Goal: Task Accomplishment & Management: Use online tool/utility

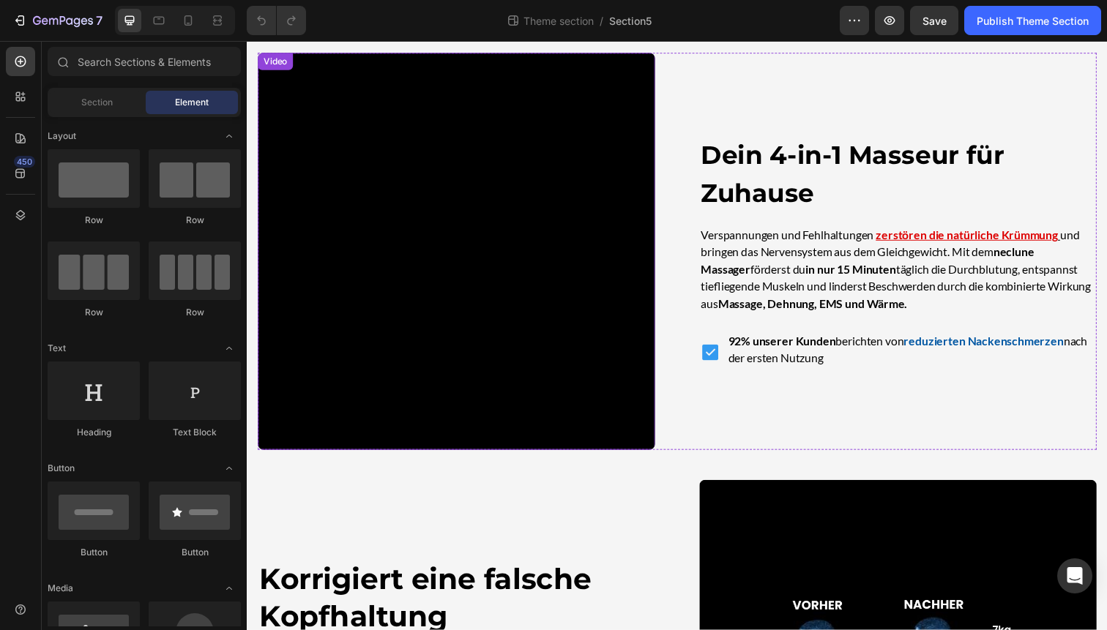
scroll to position [52, 0]
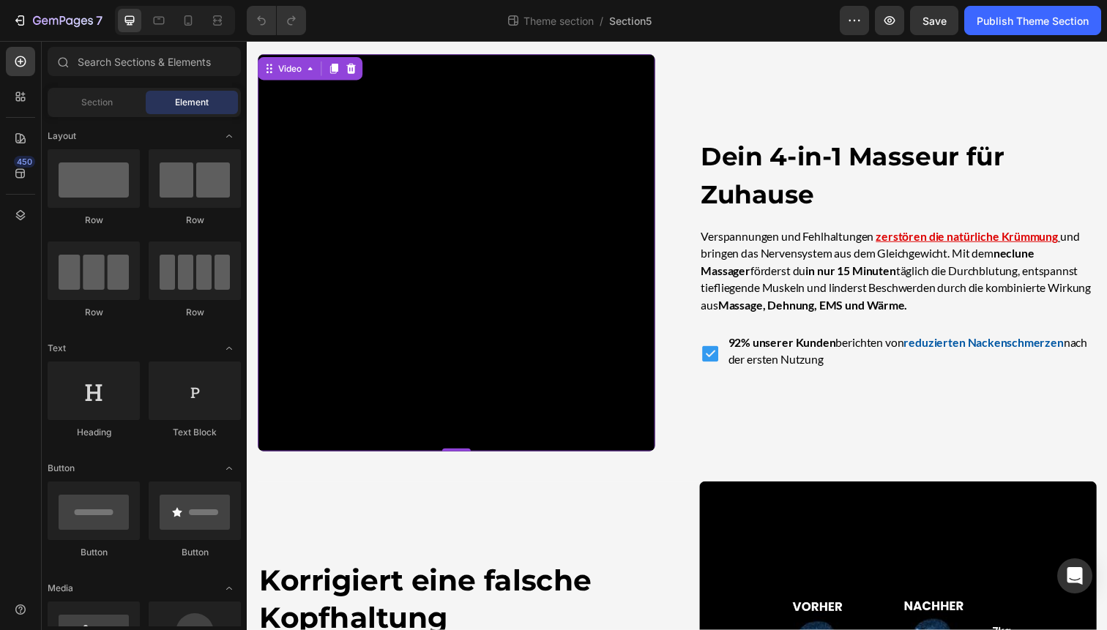
click at [417, 266] on video at bounding box center [461, 258] width 406 height 406
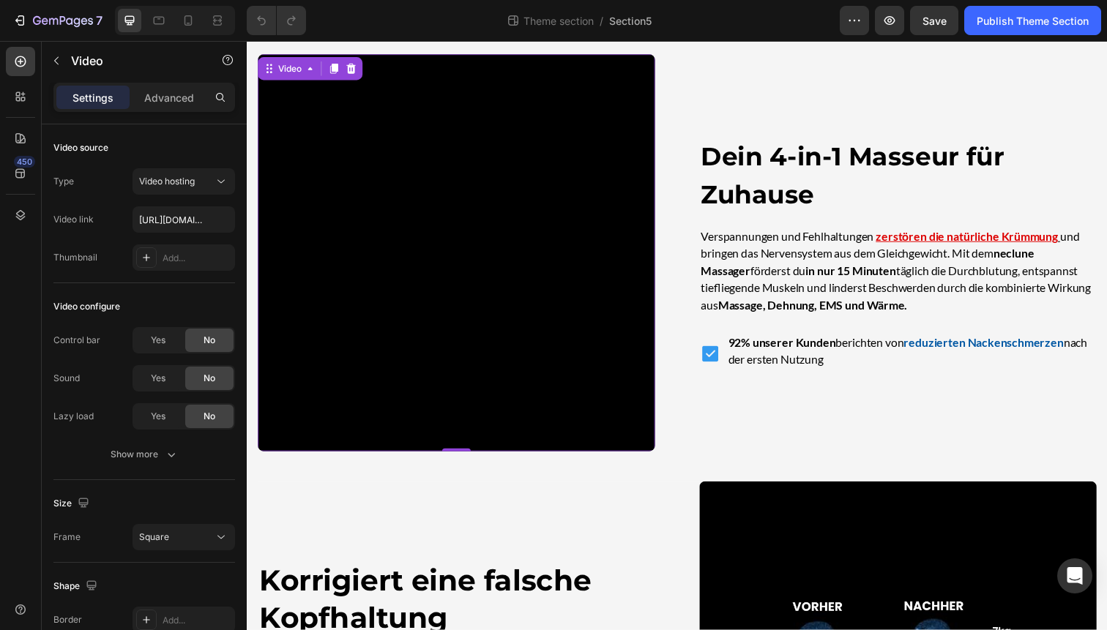
click at [601, 384] on video at bounding box center [461, 258] width 406 height 406
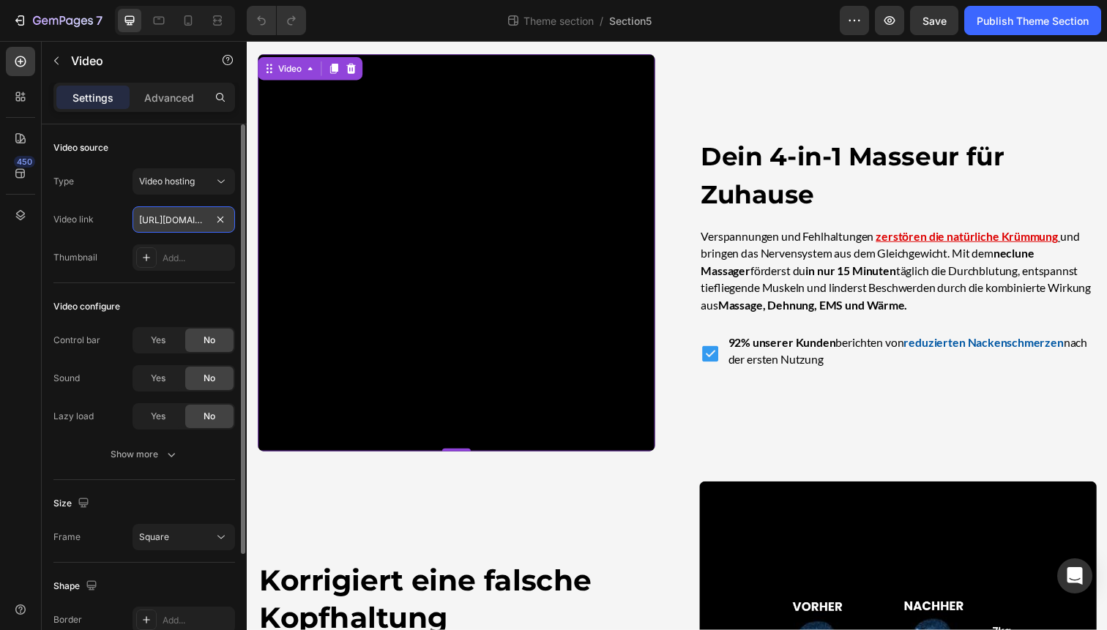
click at [183, 231] on input "[URL][DOMAIN_NAME]" at bounding box center [184, 219] width 103 height 26
paste input "0c3811b0cfe04d08858f9be182455b6f"
type input "[URL][DOMAIN_NAME]"
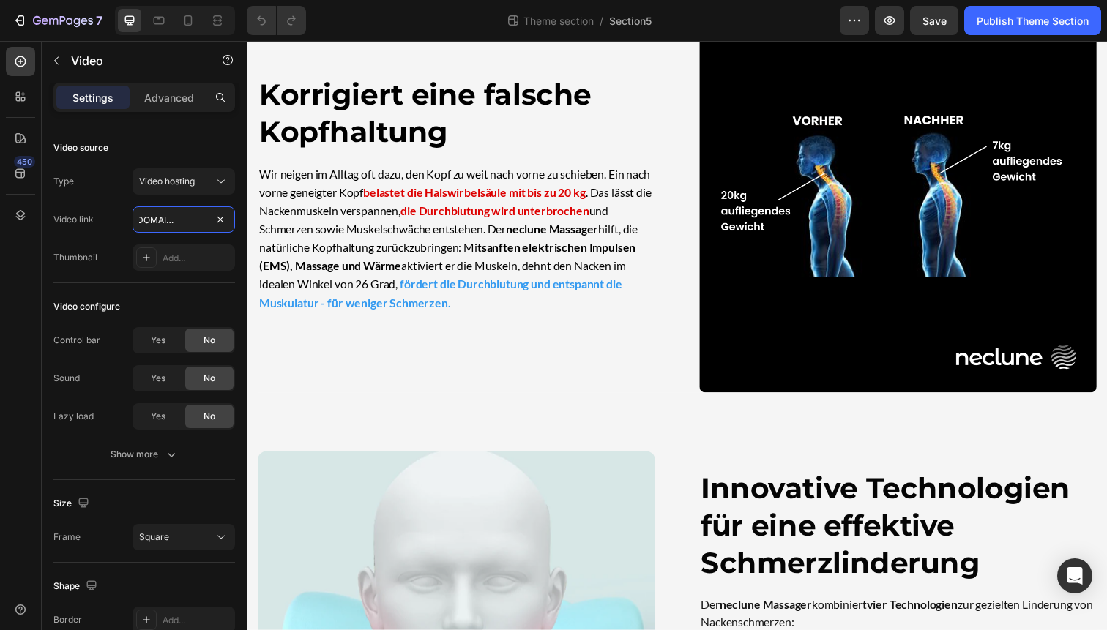
scroll to position [822, 0]
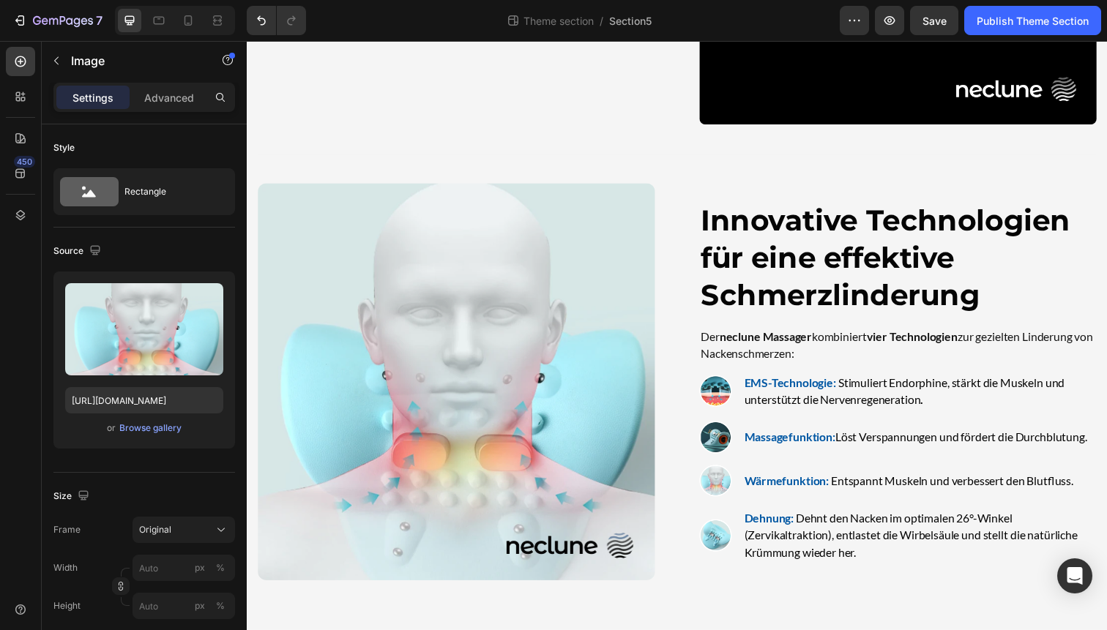
click at [486, 372] on img at bounding box center [461, 390] width 406 height 406
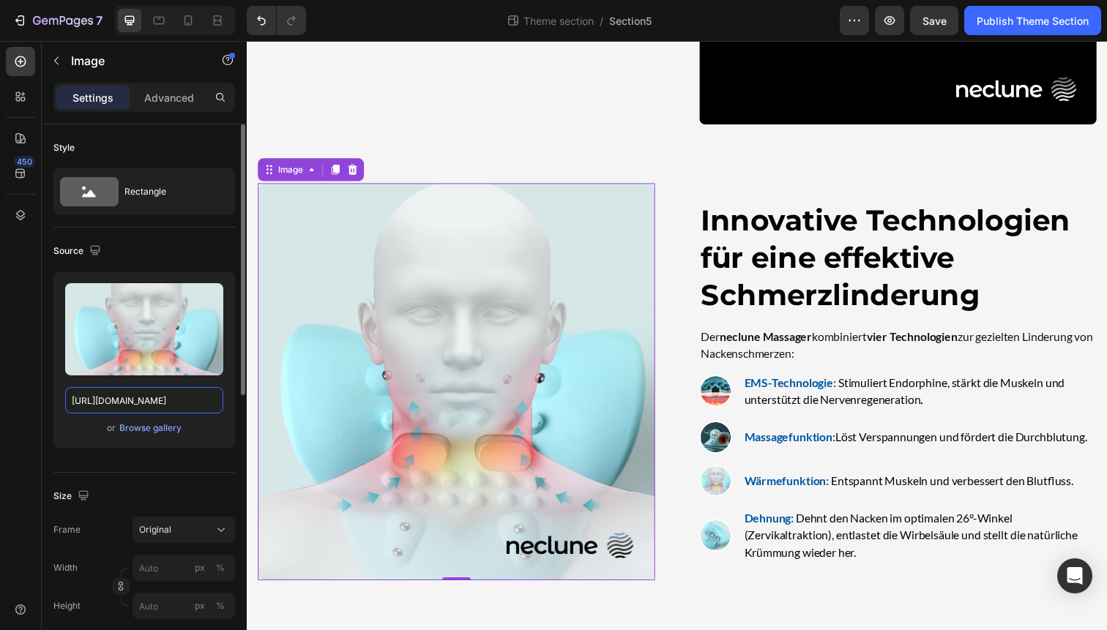
click at [175, 399] on input "[URL][DOMAIN_NAME]" at bounding box center [144, 400] width 158 height 26
paste input "videos/c/o/v/51a61d0b2ffa4ac792765888e7c99301.mp4"
type input "[URL][DOMAIN_NAME]"
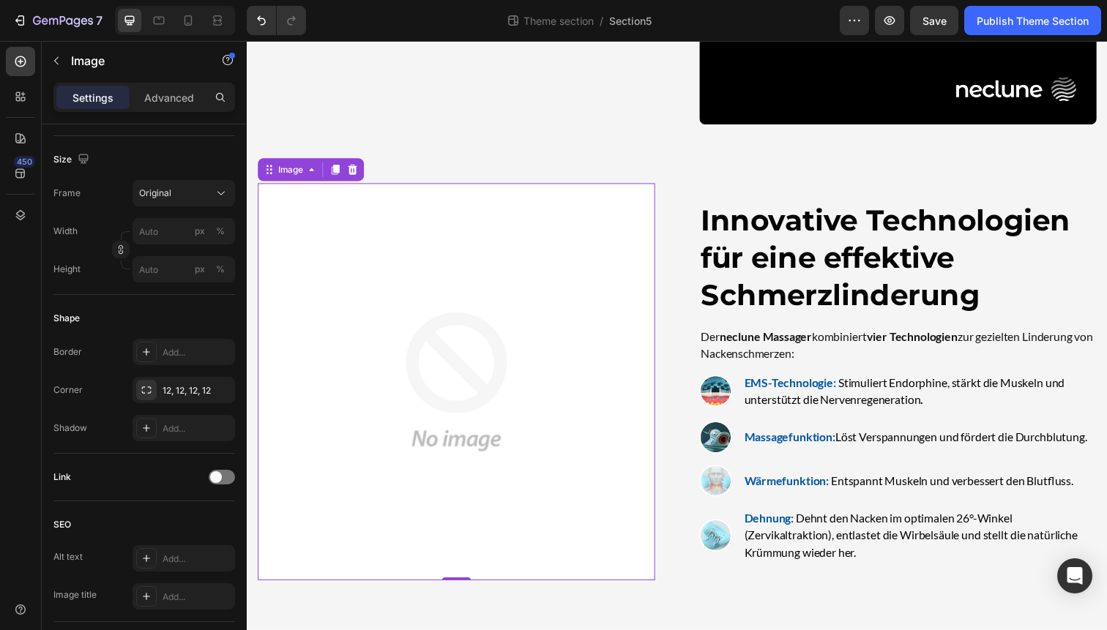
scroll to position [0, 0]
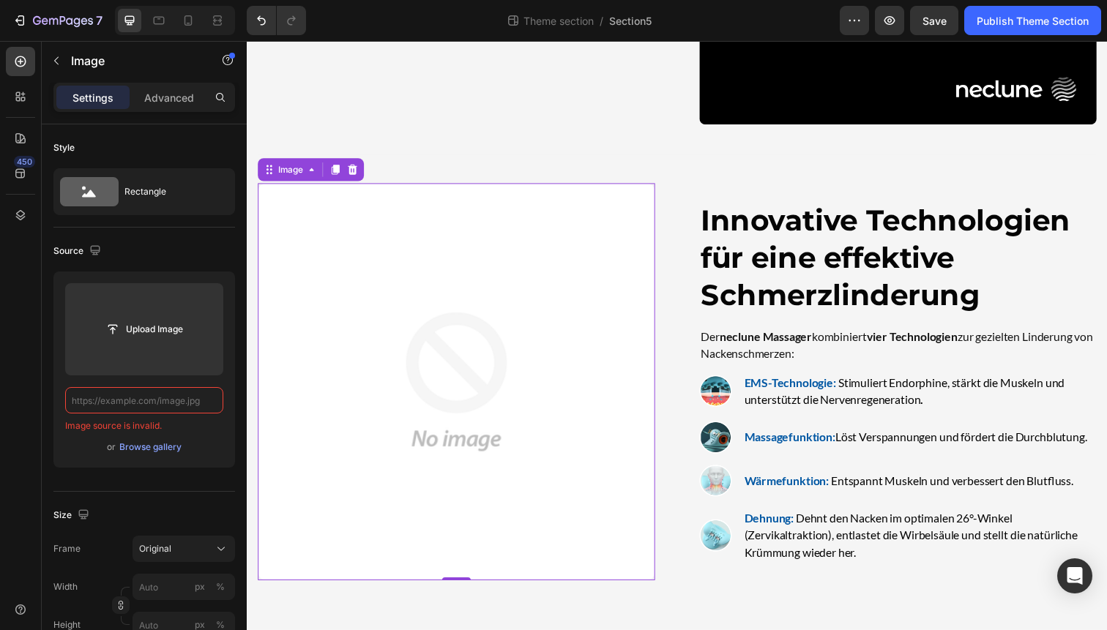
click at [338, 360] on img at bounding box center [461, 390] width 406 height 406
click at [365, 166] on div "Image" at bounding box center [312, 172] width 108 height 23
click at [354, 168] on icon at bounding box center [355, 173] width 10 height 10
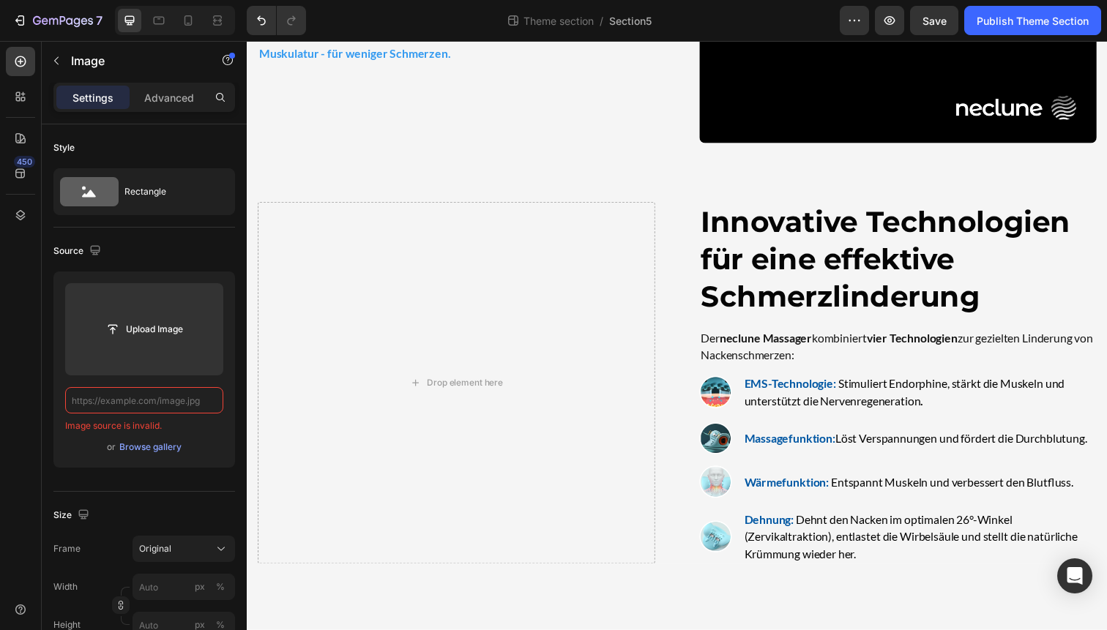
scroll to position [797, 0]
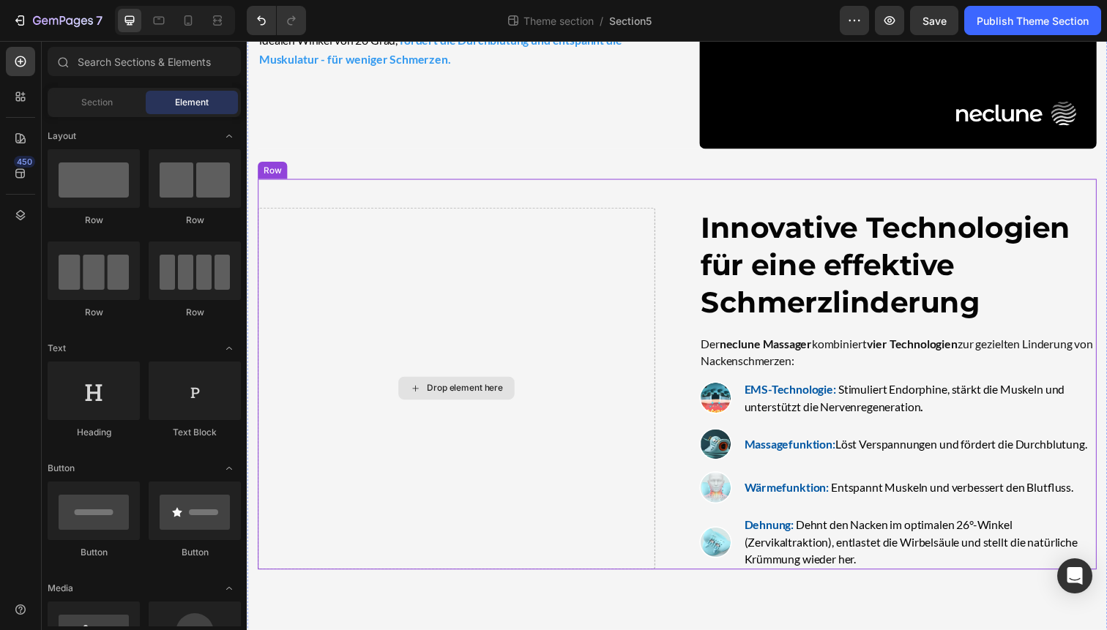
click at [466, 390] on div "Drop element here" at bounding box center [470, 396] width 78 height 12
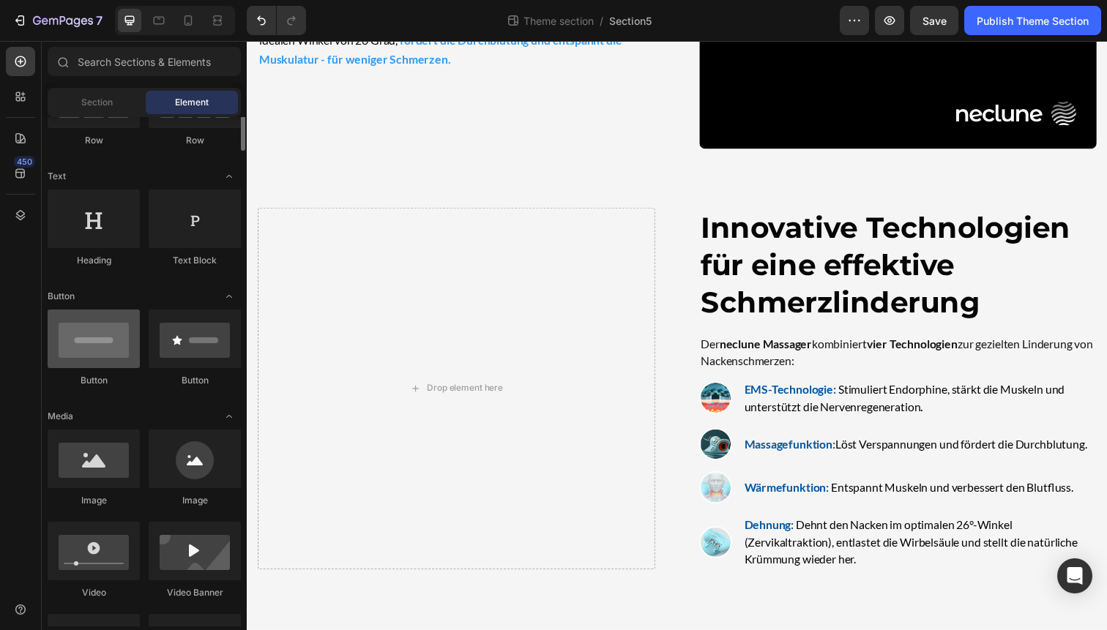
scroll to position [0, 0]
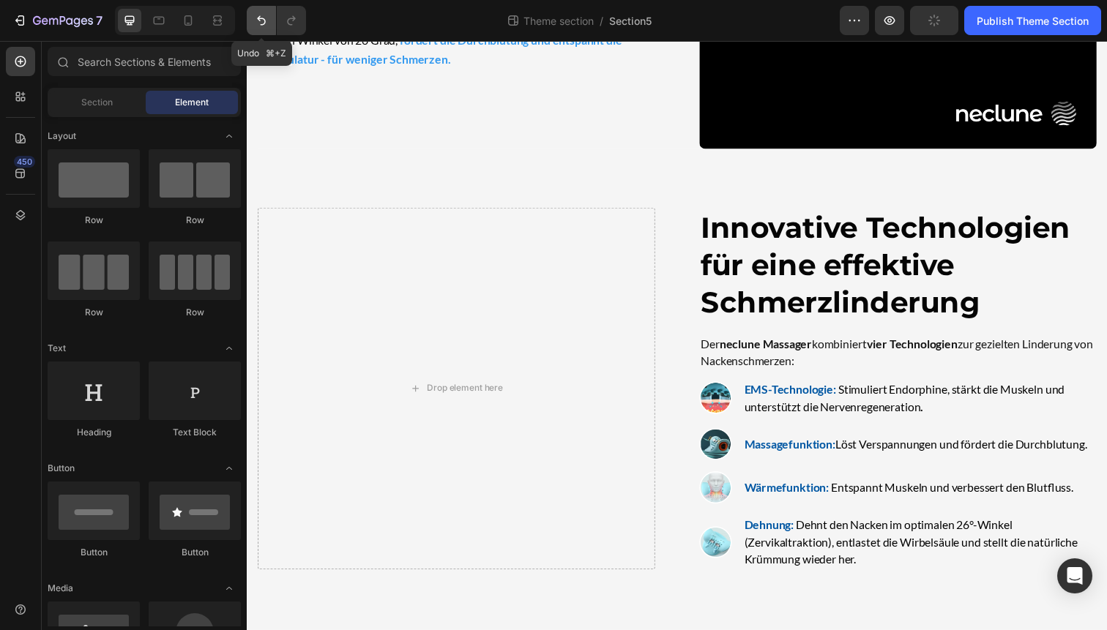
click at [265, 21] on icon "Undo/Redo" at bounding box center [261, 21] width 9 height 10
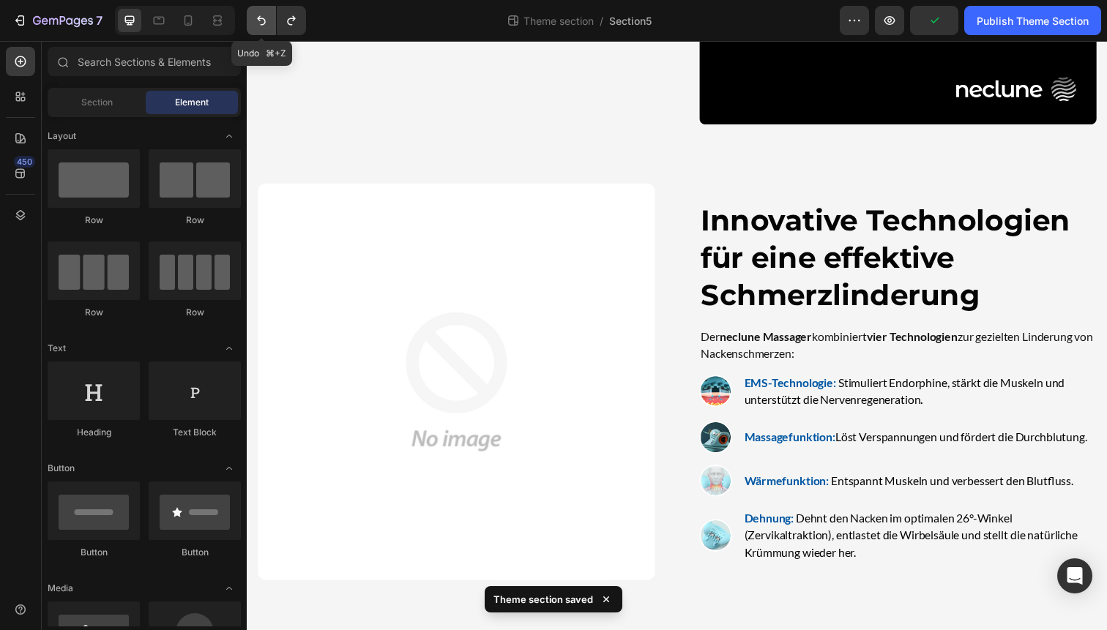
click at [265, 21] on icon "Undo/Redo" at bounding box center [261, 21] width 9 height 10
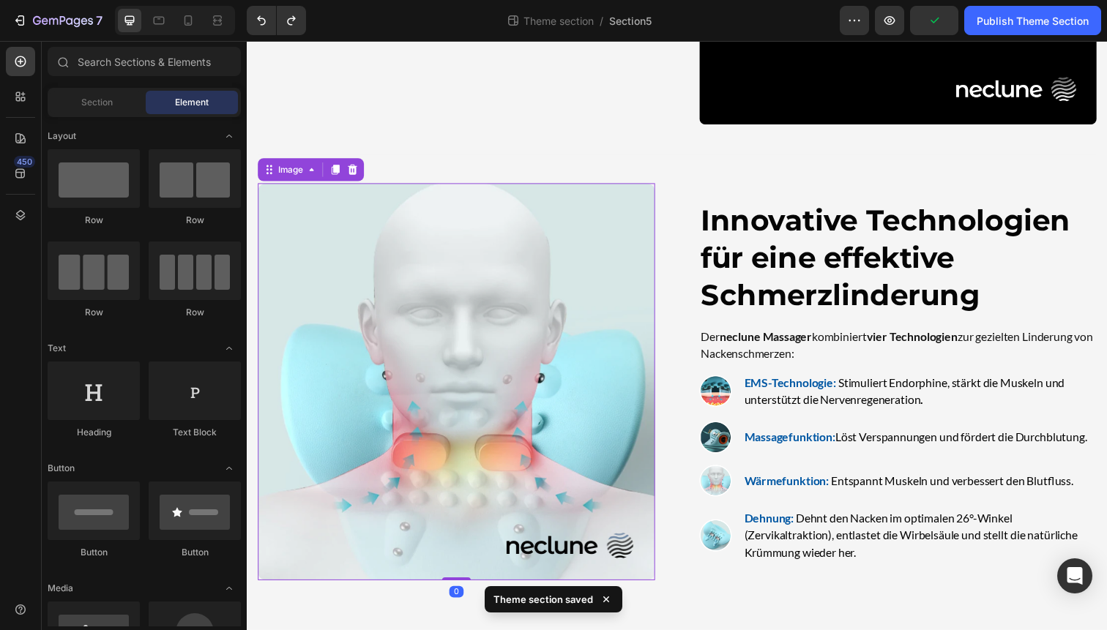
click at [354, 218] on img at bounding box center [461, 390] width 406 height 406
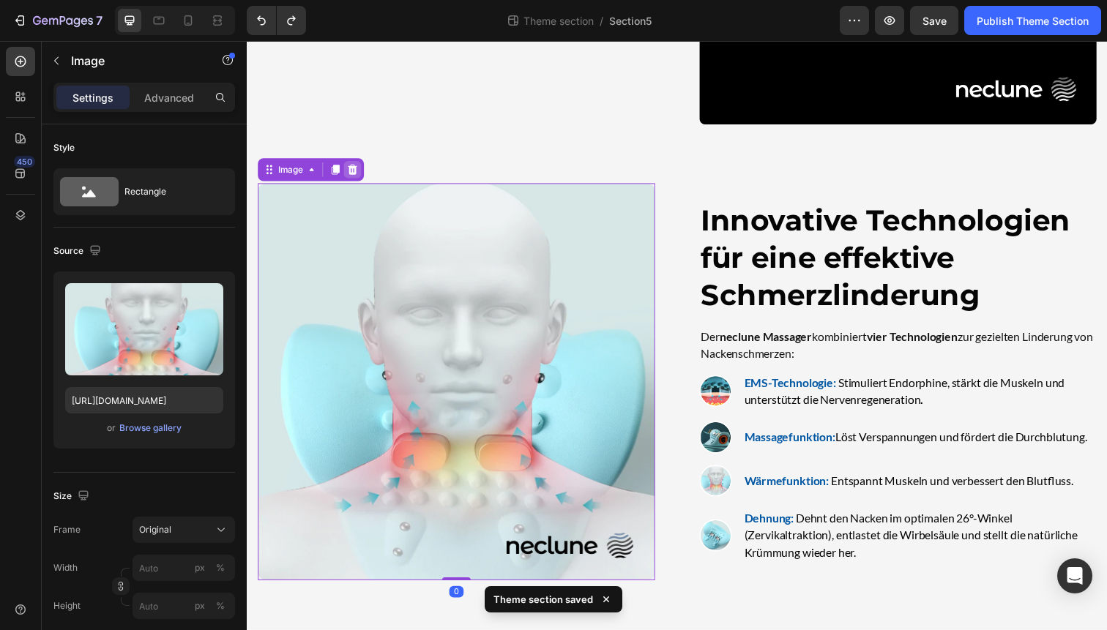
click at [356, 168] on icon at bounding box center [355, 173] width 10 height 10
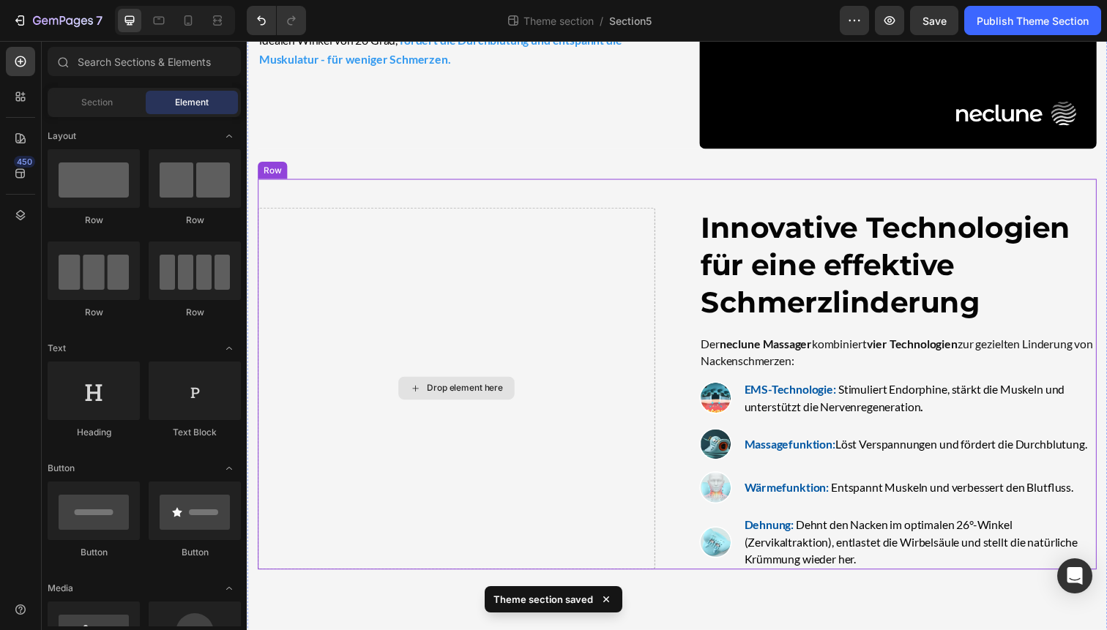
click at [414, 288] on div "Drop element here" at bounding box center [461, 397] width 406 height 370
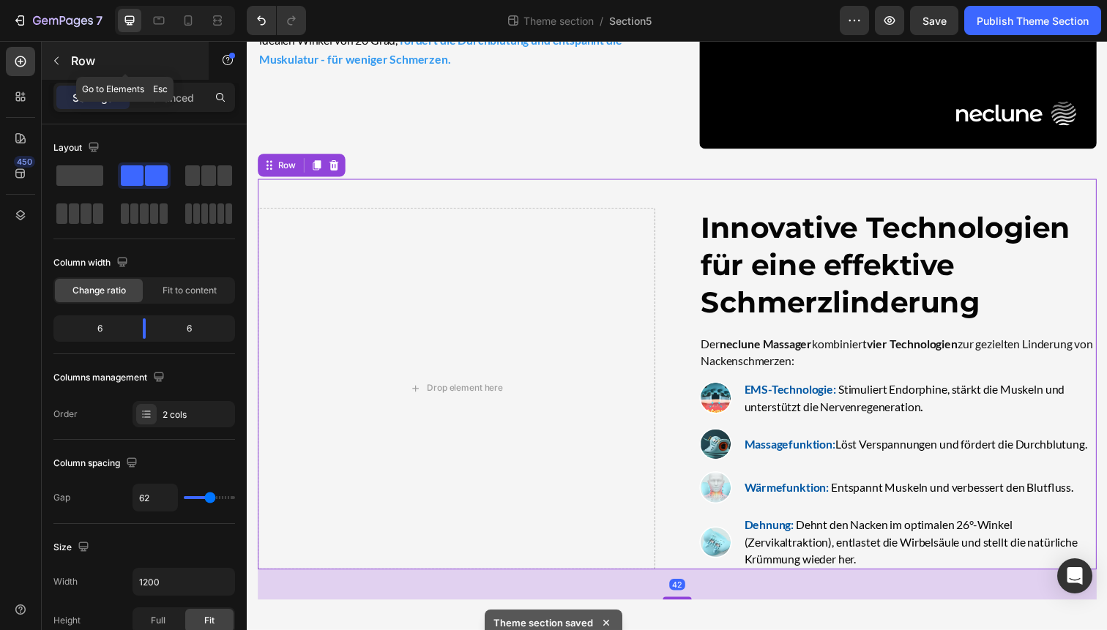
click at [53, 56] on icon "button" at bounding box center [57, 61] width 12 height 12
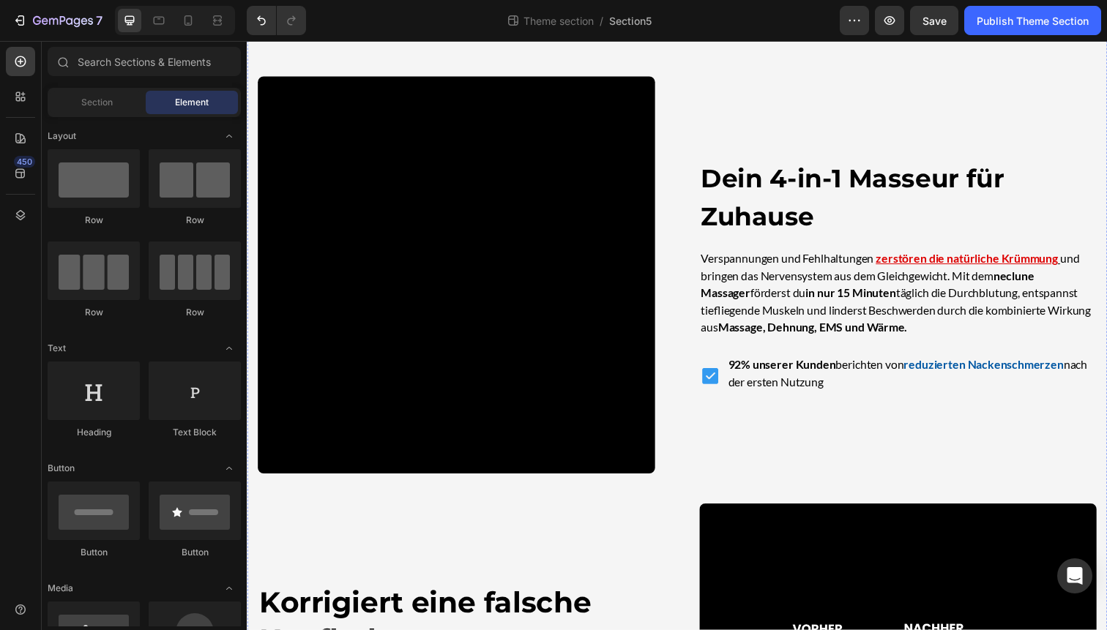
scroll to position [0, 0]
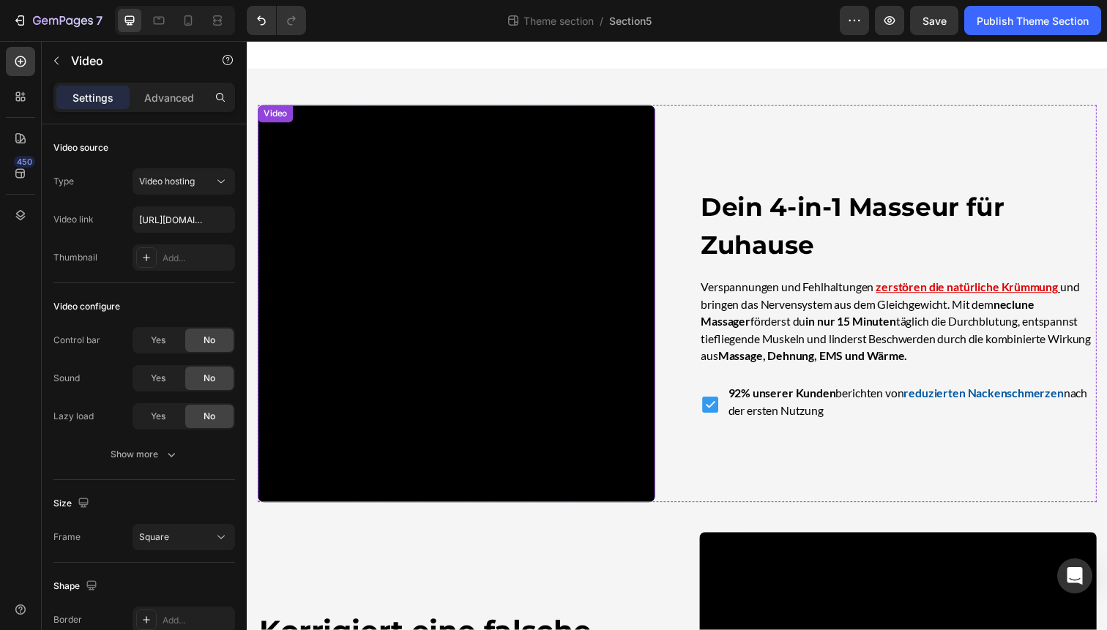
click at [485, 360] on video at bounding box center [461, 310] width 406 height 406
click at [339, 127] on div at bounding box center [336, 122] width 18 height 18
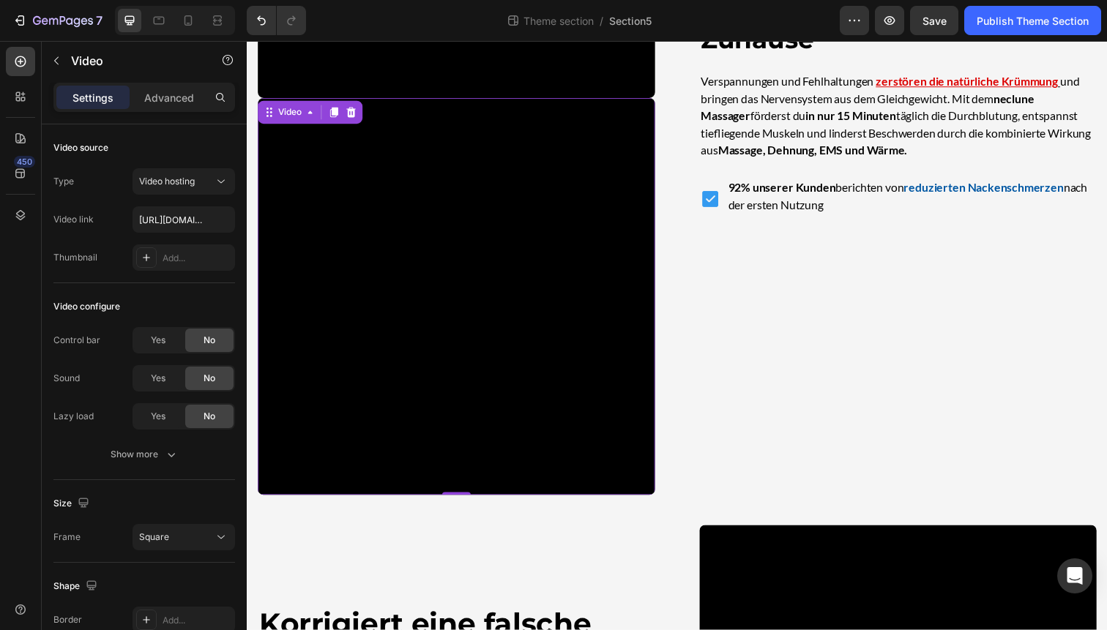
scroll to position [414, 0]
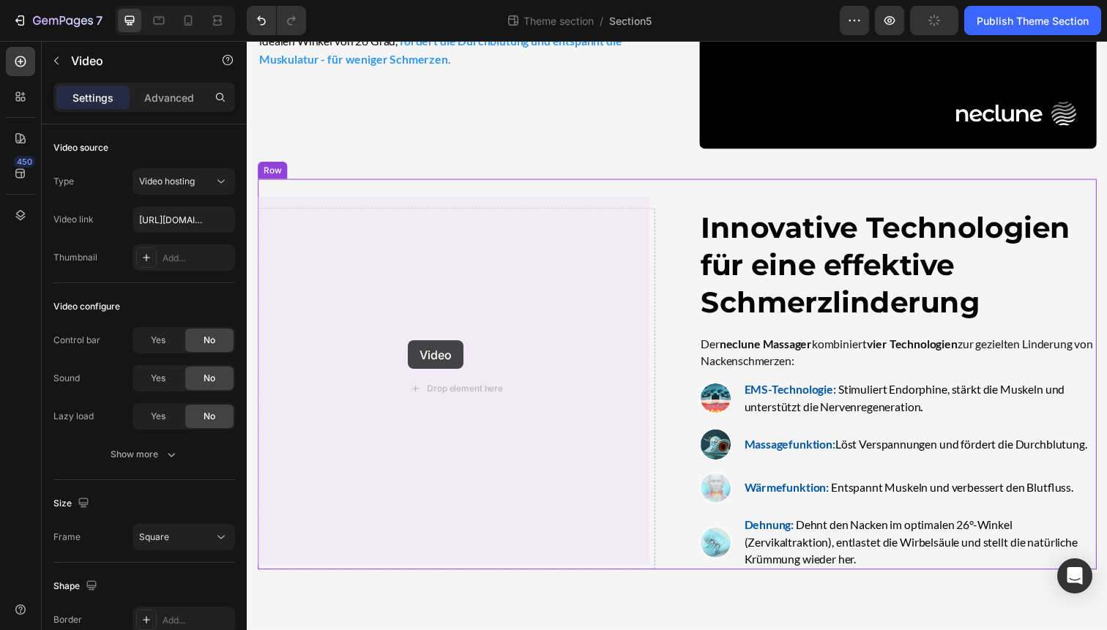
drag, startPoint x: 552, startPoint y: 411, endPoint x: 411, endPoint y: 347, distance: 154.6
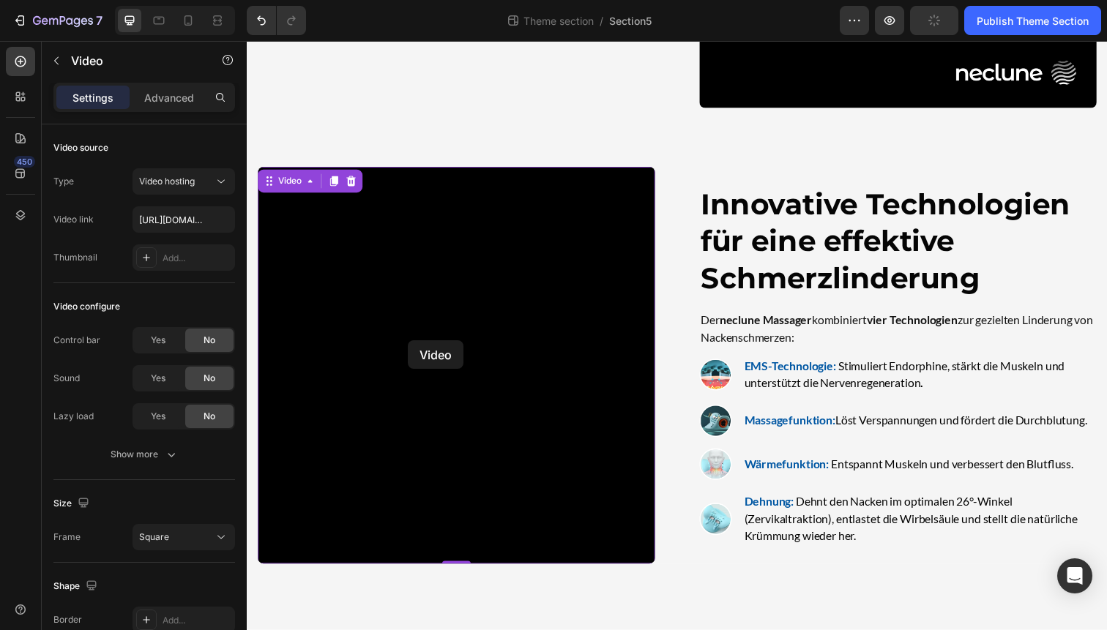
scroll to position [797, 0]
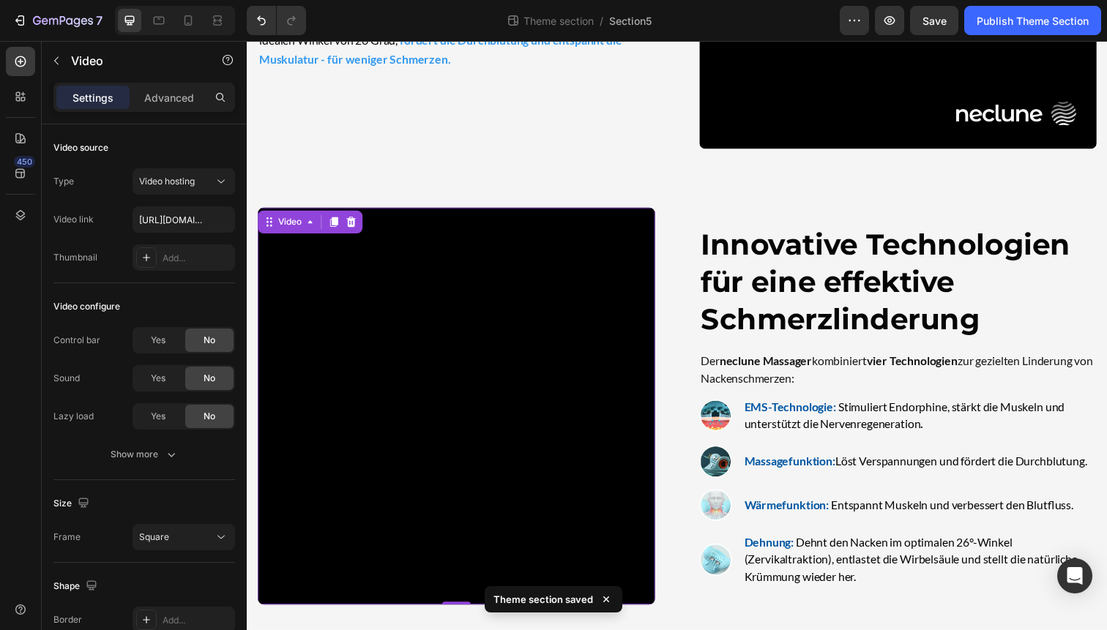
click at [427, 346] on video at bounding box center [461, 415] width 406 height 406
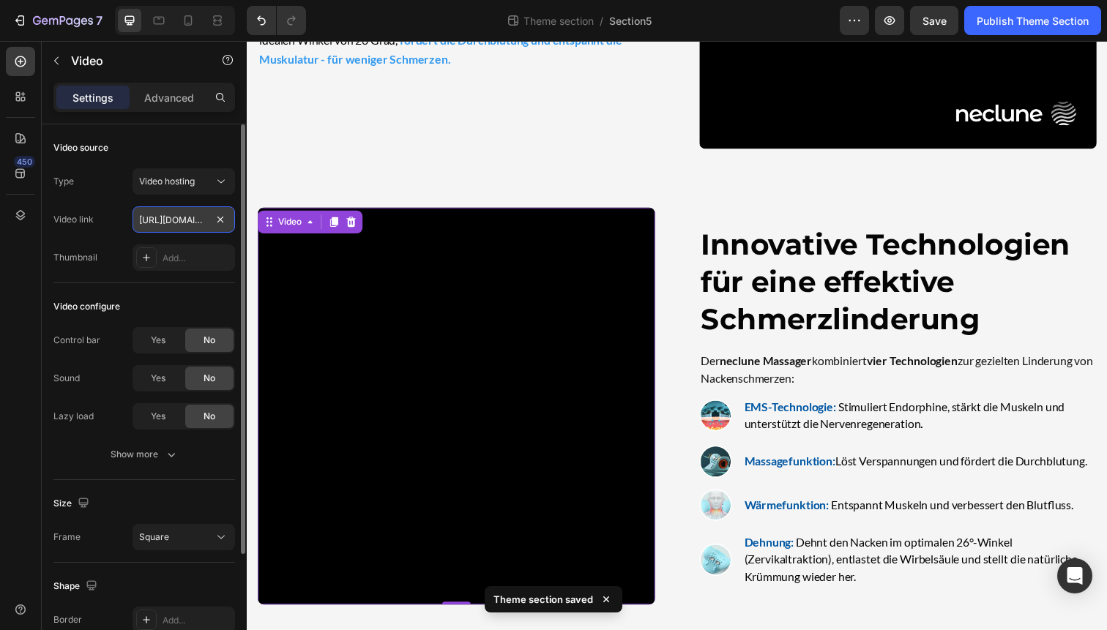
click at [177, 218] on input "[URL][DOMAIN_NAME]" at bounding box center [184, 219] width 103 height 26
paste input "51a61d0b2ffa4ac792765888e7c99301"
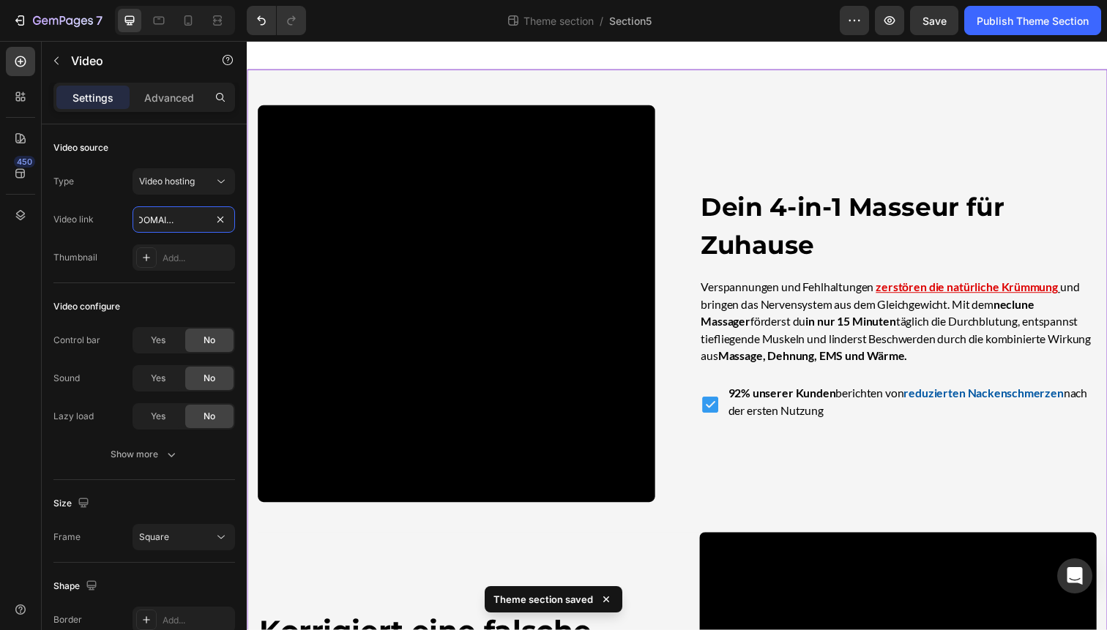
scroll to position [33, 0]
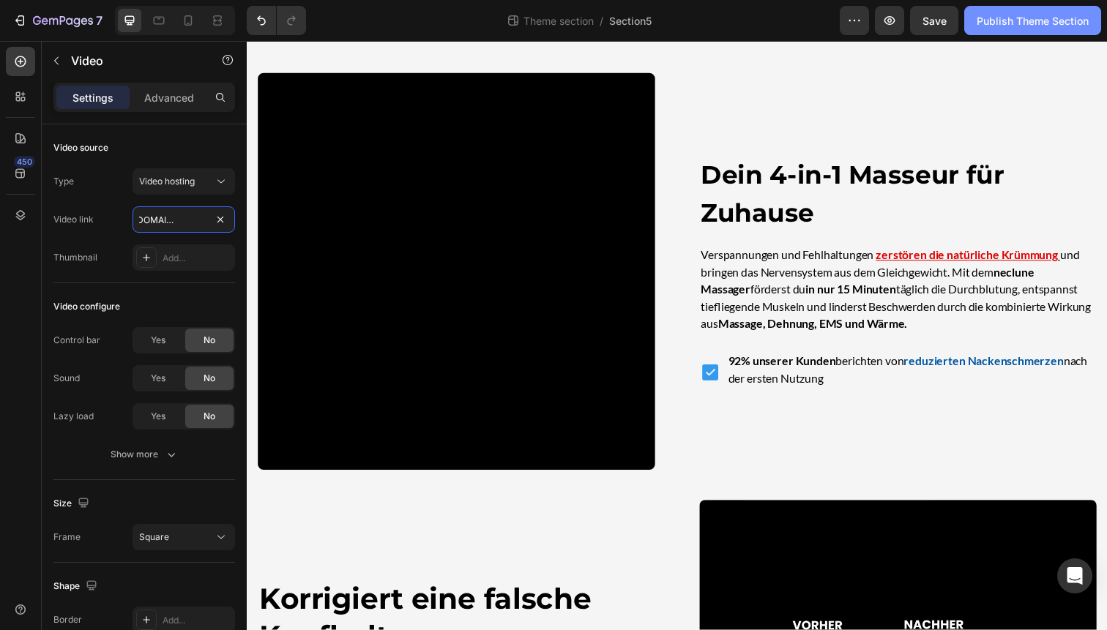
type input "[URL][DOMAIN_NAME]"
click at [1050, 15] on div "Publish Theme Section" at bounding box center [1033, 20] width 112 height 15
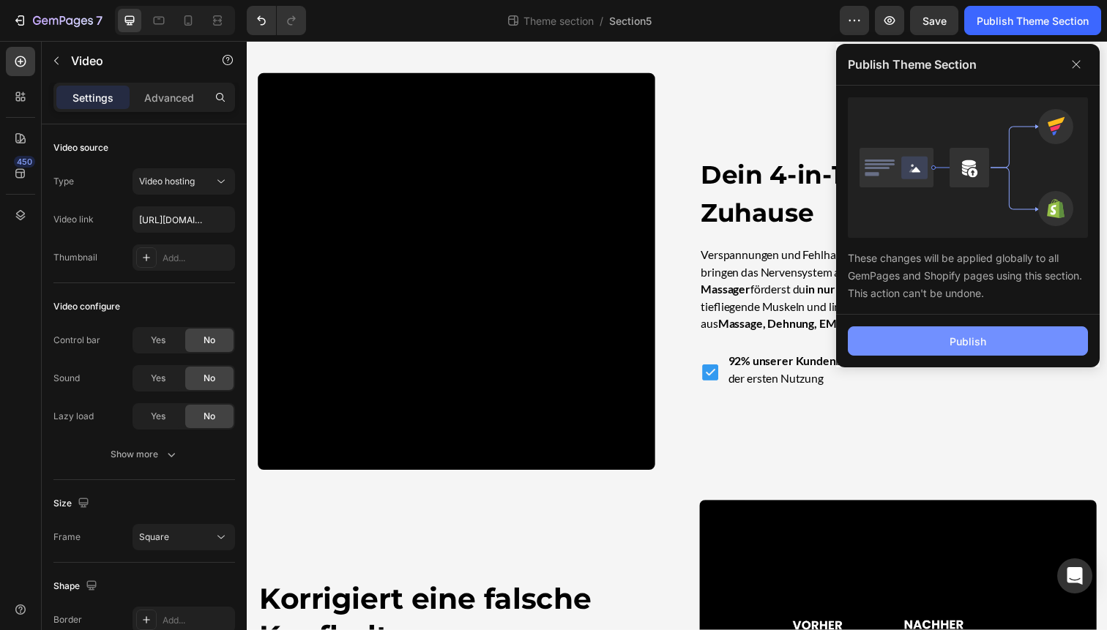
click at [1005, 344] on button "Publish" at bounding box center [968, 341] width 240 height 29
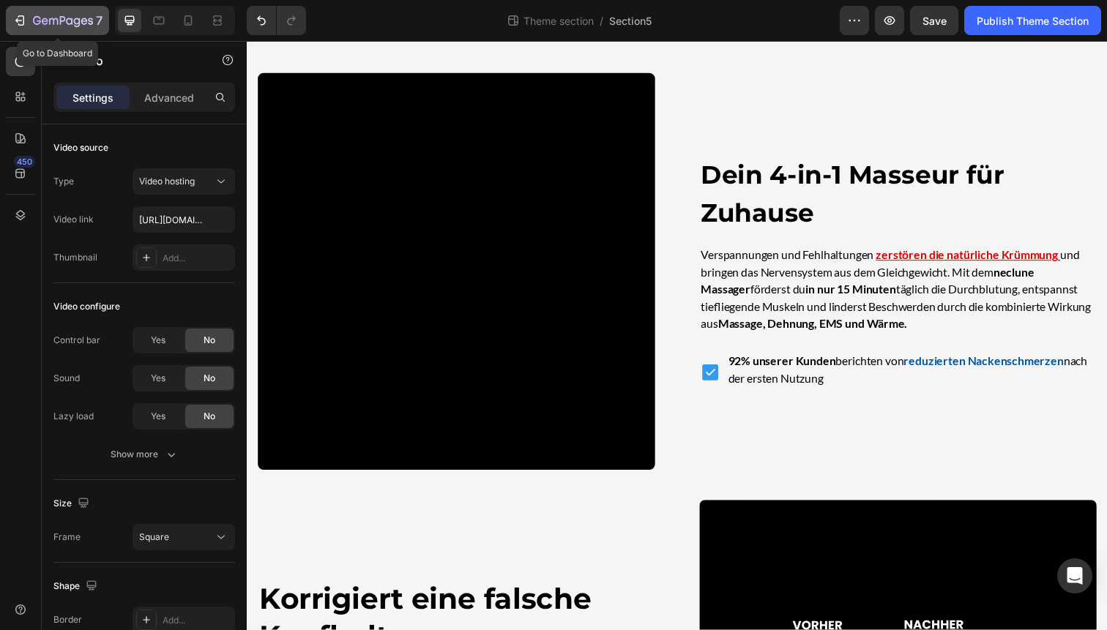
click at [10, 24] on button "7" at bounding box center [57, 20] width 103 height 29
